Goal: Task Accomplishment & Management: Use online tool/utility

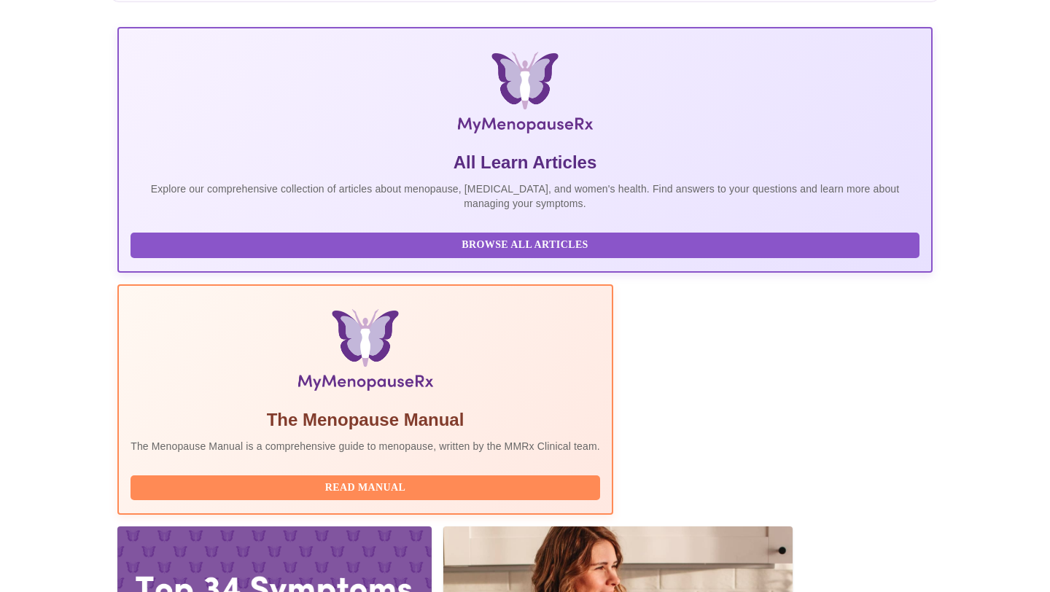
scroll to position [282, 0]
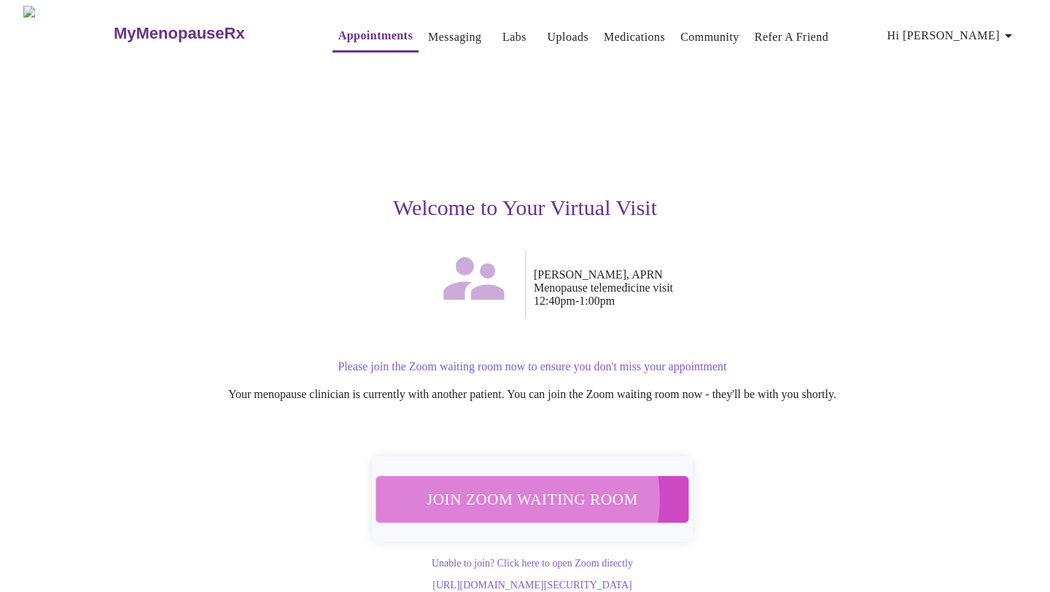
click at [511, 491] on span "Join Zoom Waiting Room" at bounding box center [532, 499] width 287 height 28
